Goal: Transaction & Acquisition: Purchase product/service

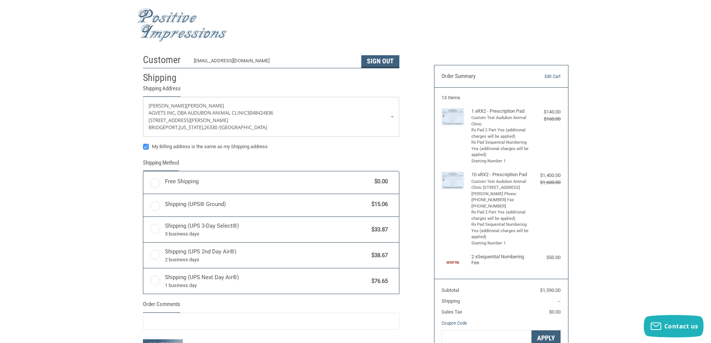
radio input "true"
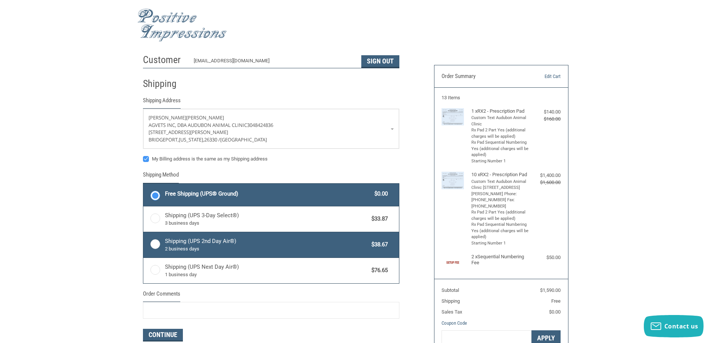
click at [156, 242] on label "Shipping (UPS 2nd Day Air®) 2 business days $38.67" at bounding box center [271, 244] width 256 height 25
click at [144, 233] on input "Shipping (UPS 2nd Day Air®) 2 business days $38.67" at bounding box center [143, 233] width 0 height 0
radio input "true"
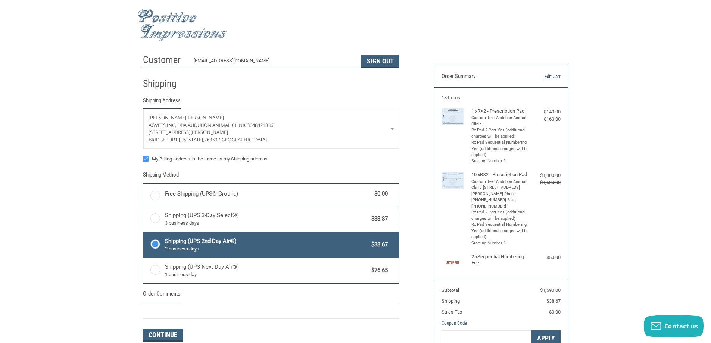
click at [555, 78] on link "Edit Cart" at bounding box center [542, 76] width 38 height 7
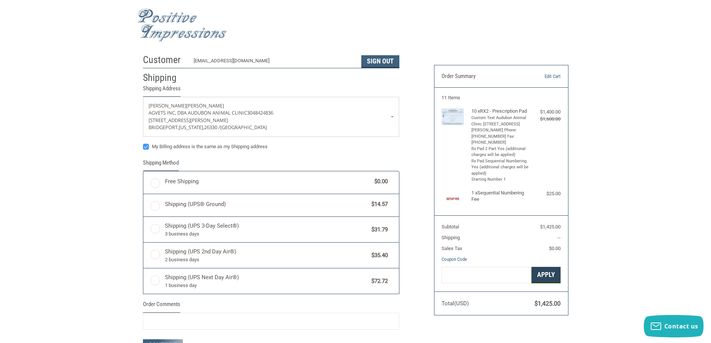
radio input "true"
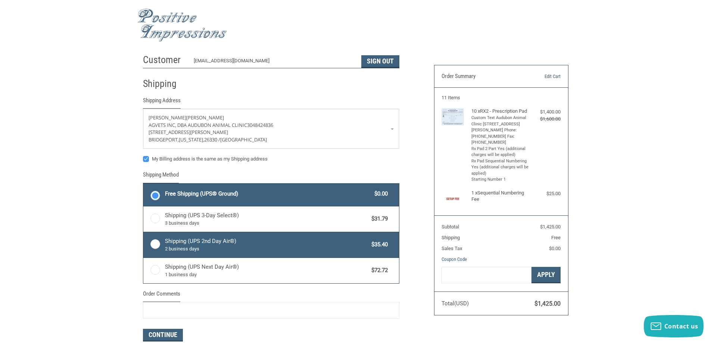
click at [178, 243] on span "Shipping (UPS 2nd Day Air®) 2 business days" at bounding box center [266, 245] width 203 height 16
click at [144, 233] on input "Shipping (UPS 2nd Day Air®) 2 business days $35.40" at bounding box center [143, 233] width 0 height 0
radio input "true"
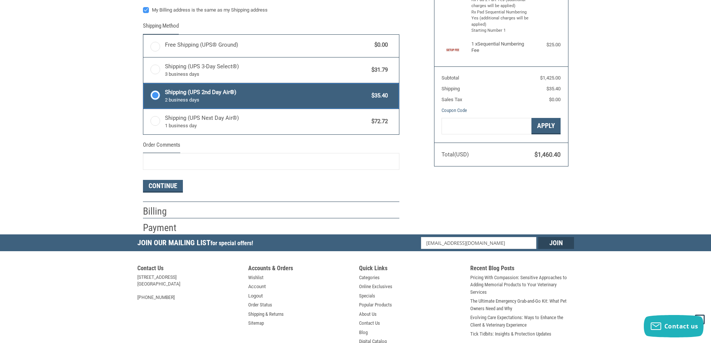
scroll to position [149, 0]
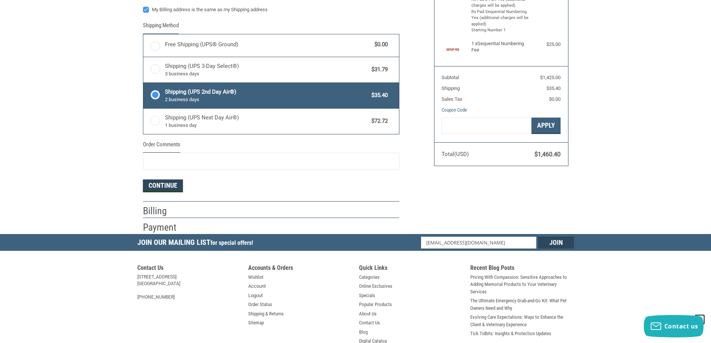
click at [178, 187] on button "Continue" at bounding box center [163, 186] width 40 height 13
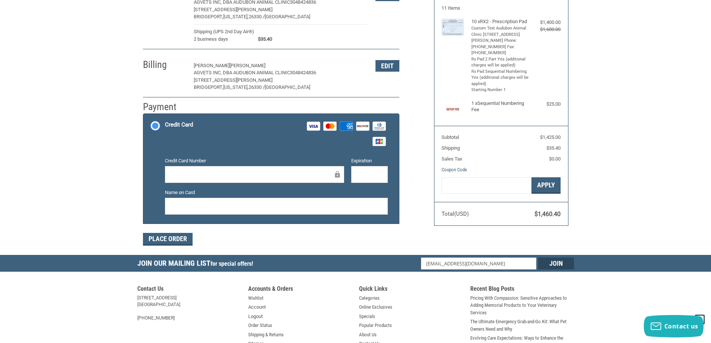
scroll to position [44, 0]
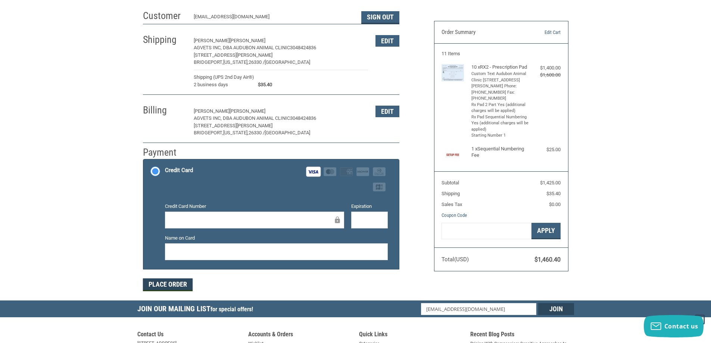
click at [166, 285] on button "Place Order" at bounding box center [168, 284] width 50 height 13
